Goal: Information Seeking & Learning: Learn about a topic

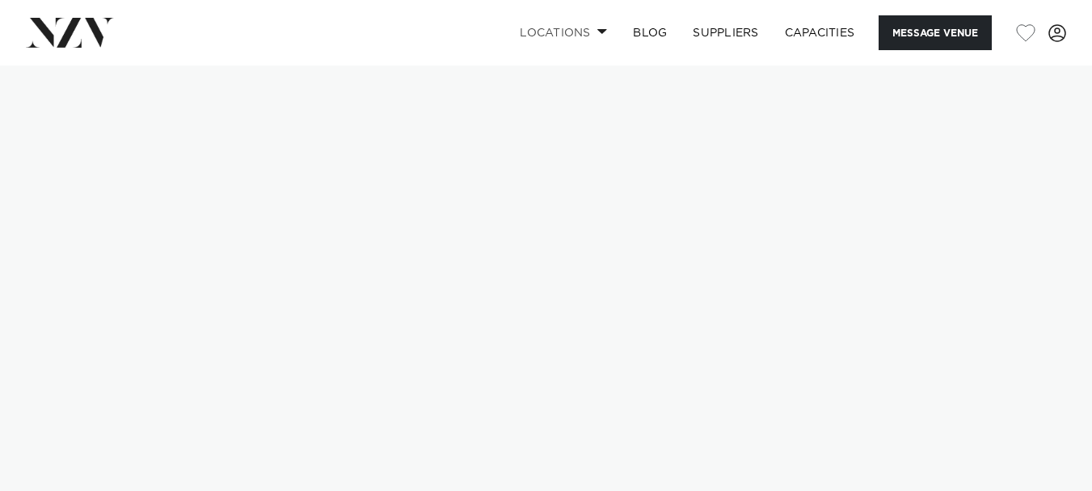
click at [548, 31] on link "Locations" at bounding box center [563, 32] width 113 height 35
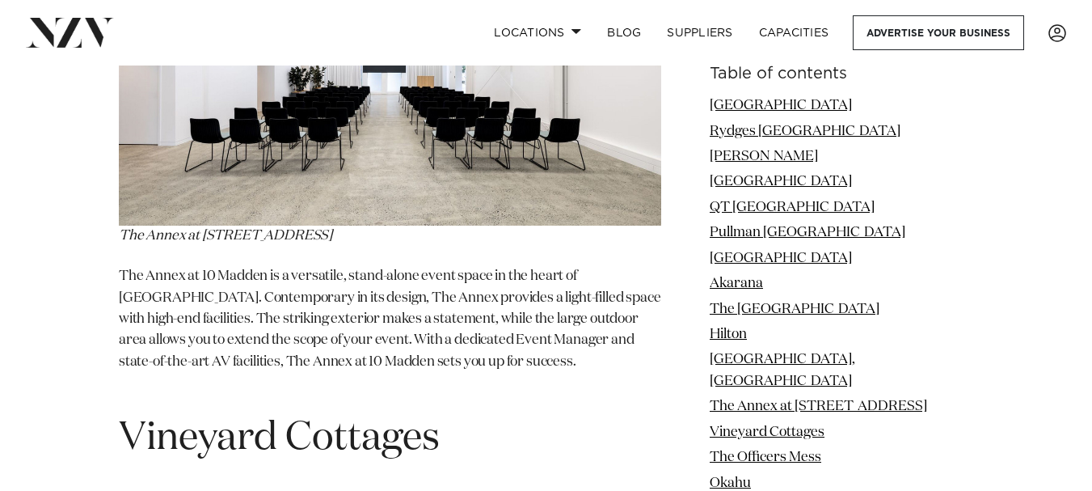
scroll to position [9005, 0]
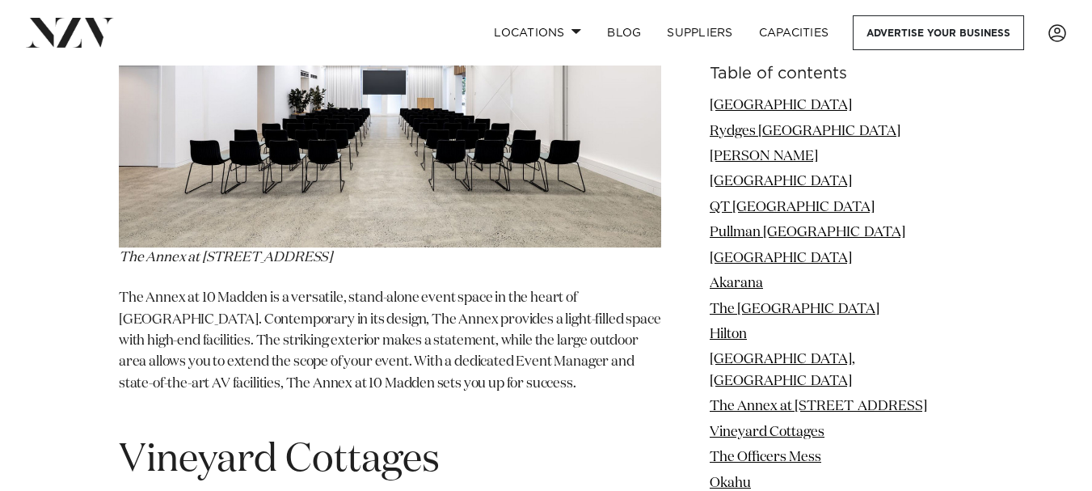
click at [1089, 1] on nav "Locations [GEOGRAPHIC_DATA] [GEOGRAPHIC_DATA] [GEOGRAPHIC_DATA] [GEOGRAPHIC_DAT…" at bounding box center [546, 32] width 1092 height 65
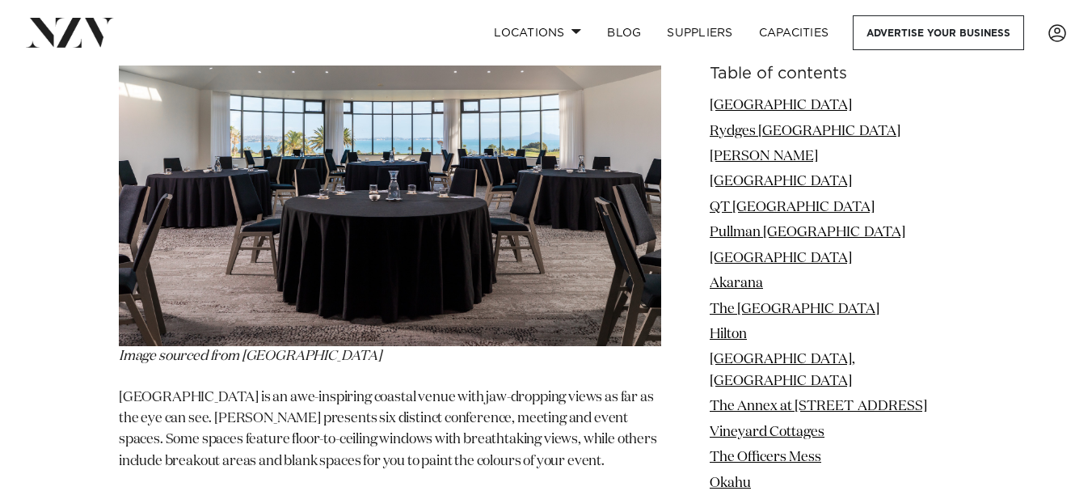
scroll to position [5890, 0]
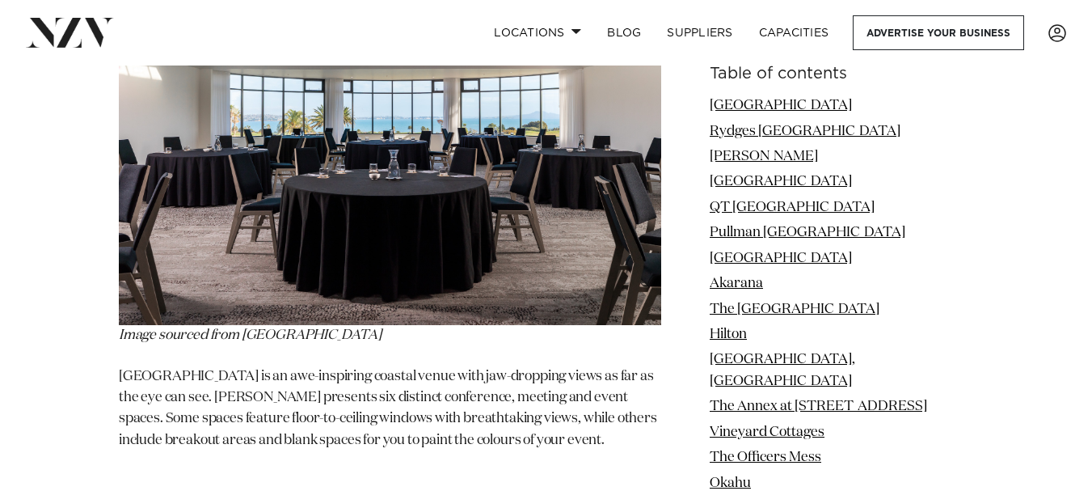
click at [369, 200] on img at bounding box center [390, 142] width 542 height 366
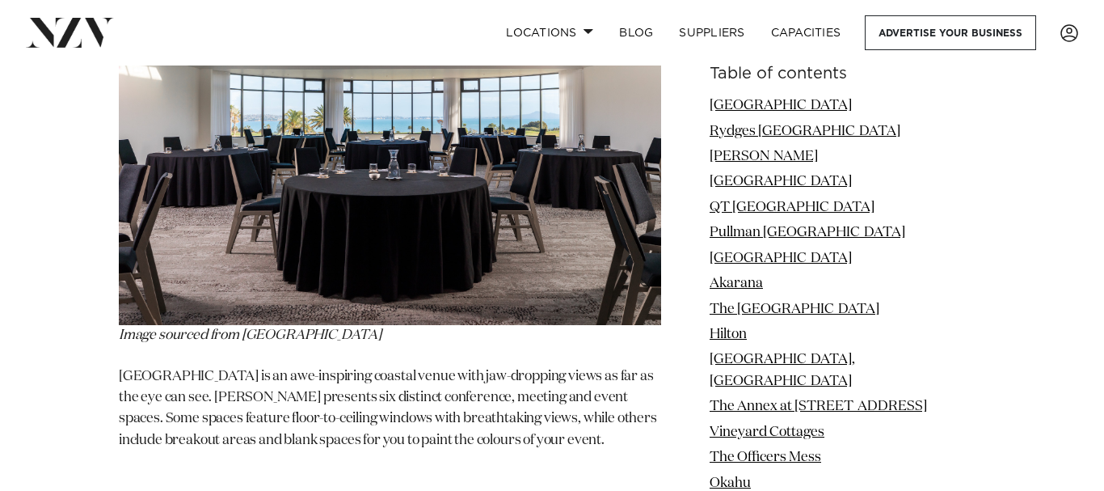
click at [369, 200] on div at bounding box center [552, 245] width 1104 height 491
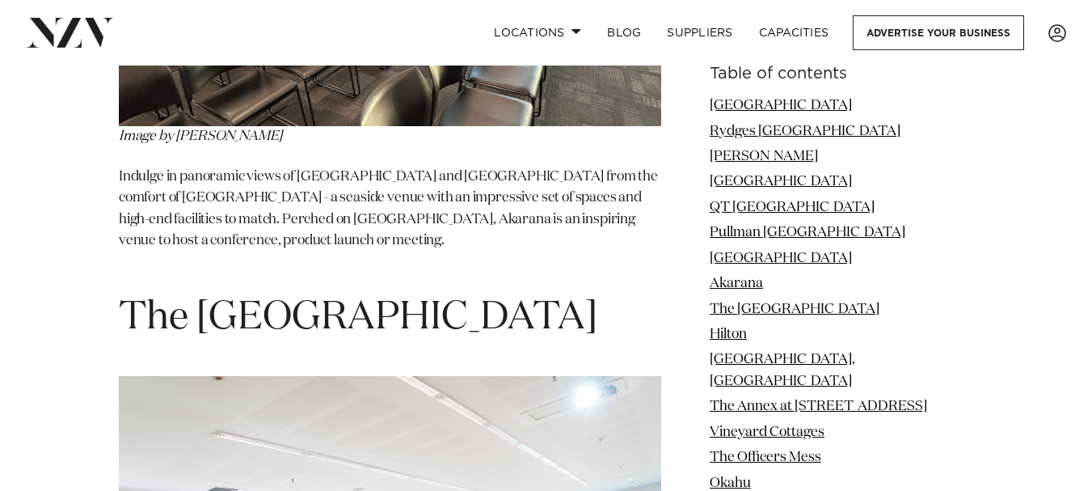
scroll to position [6709, 0]
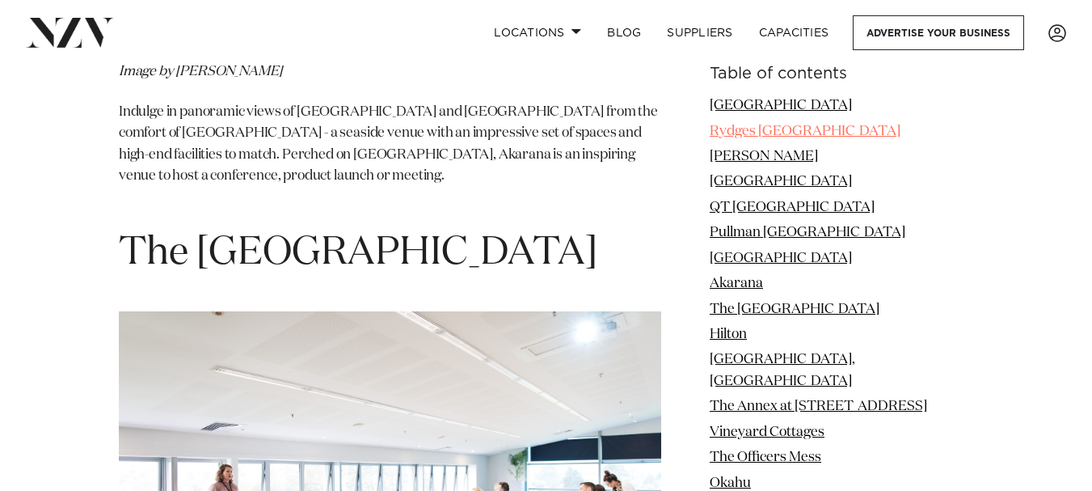
click at [755, 129] on link "Rydges [GEOGRAPHIC_DATA]" at bounding box center [805, 131] width 191 height 14
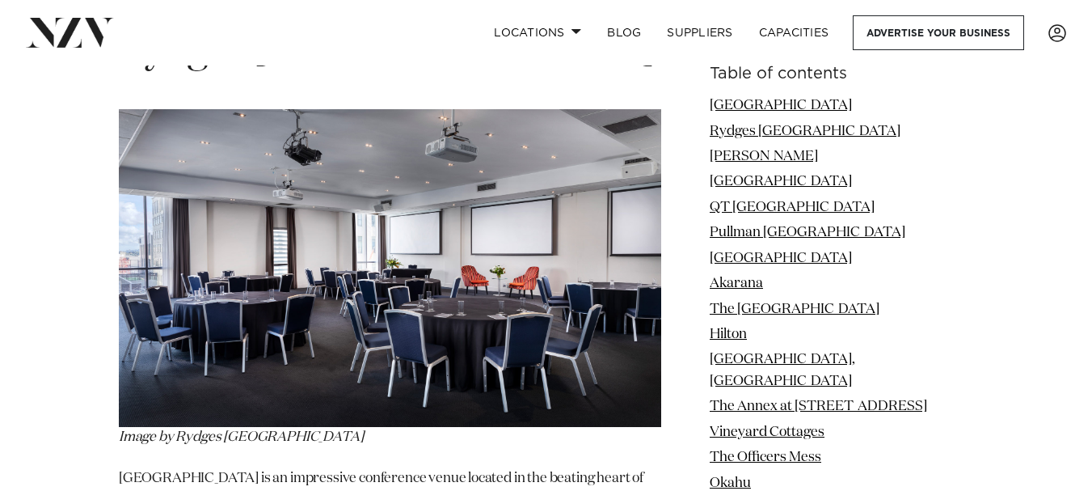
scroll to position [2661, 0]
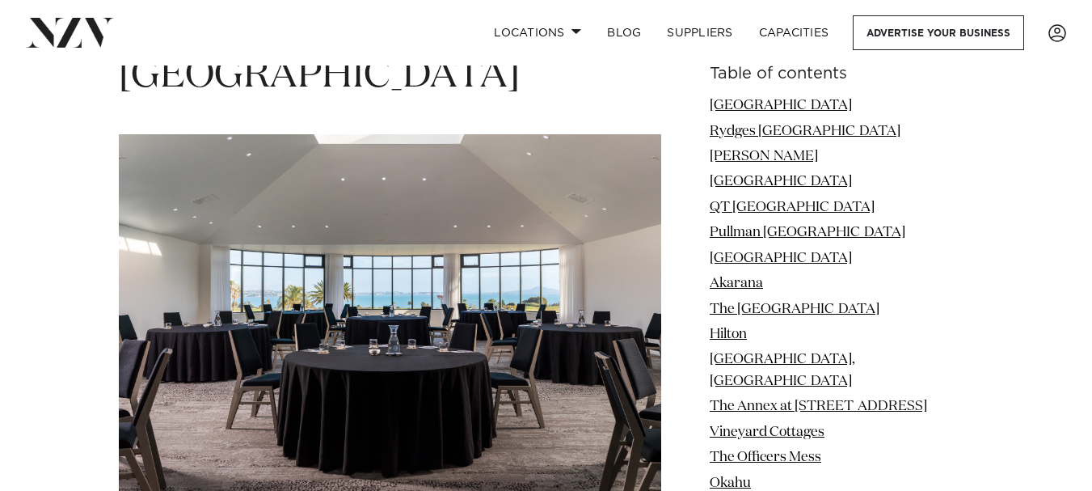
scroll to position [5717, 0]
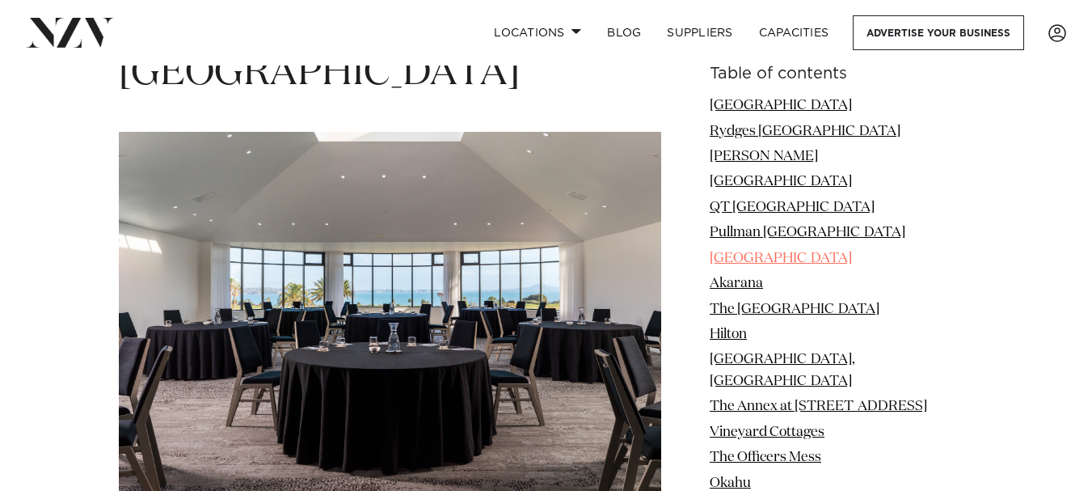
click at [757, 258] on link "[GEOGRAPHIC_DATA]" at bounding box center [781, 258] width 142 height 14
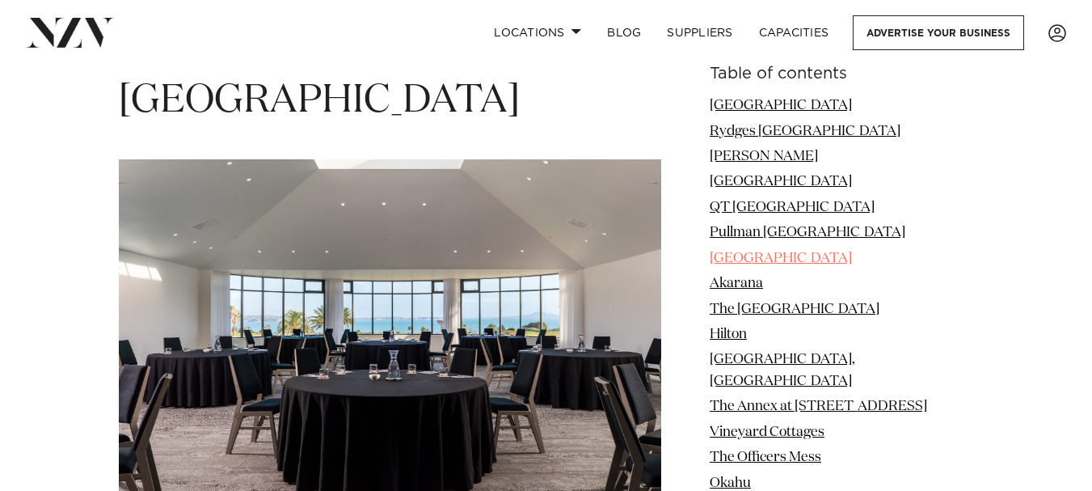
click at [749, 255] on link "[GEOGRAPHIC_DATA]" at bounding box center [781, 258] width 142 height 14
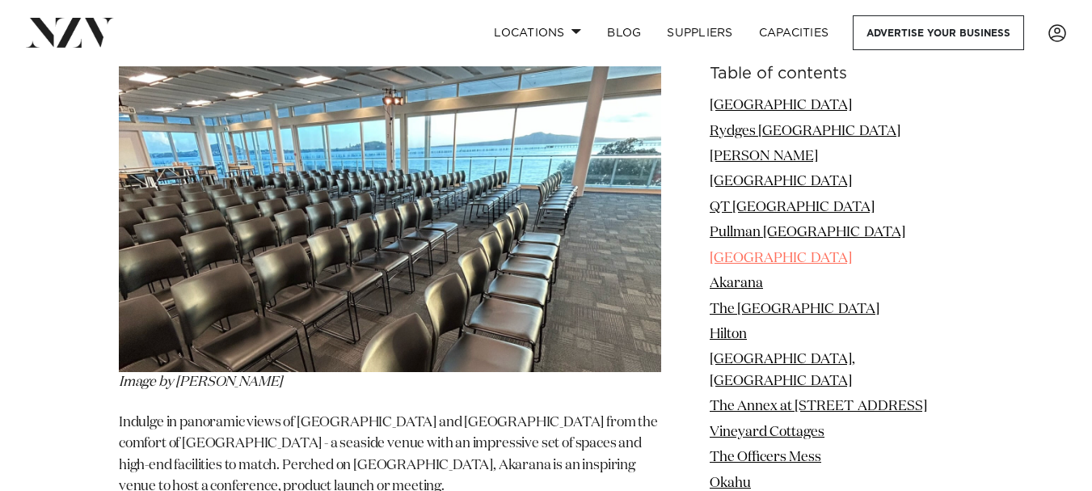
scroll to position [6434, 0]
